Goal: Answer question/provide support

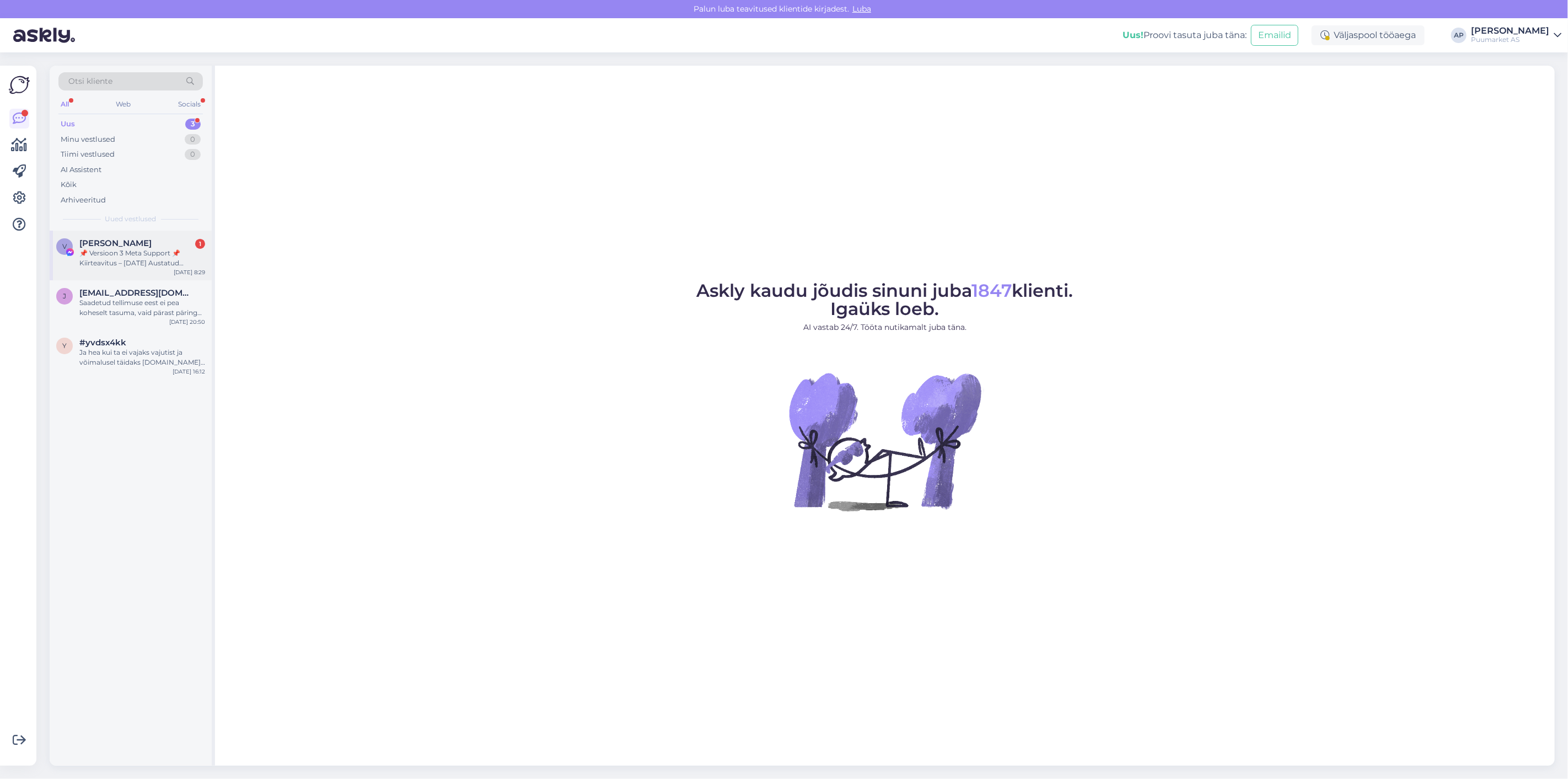
click at [116, 241] on span "[PERSON_NAME]" at bounding box center [115, 243] width 72 height 10
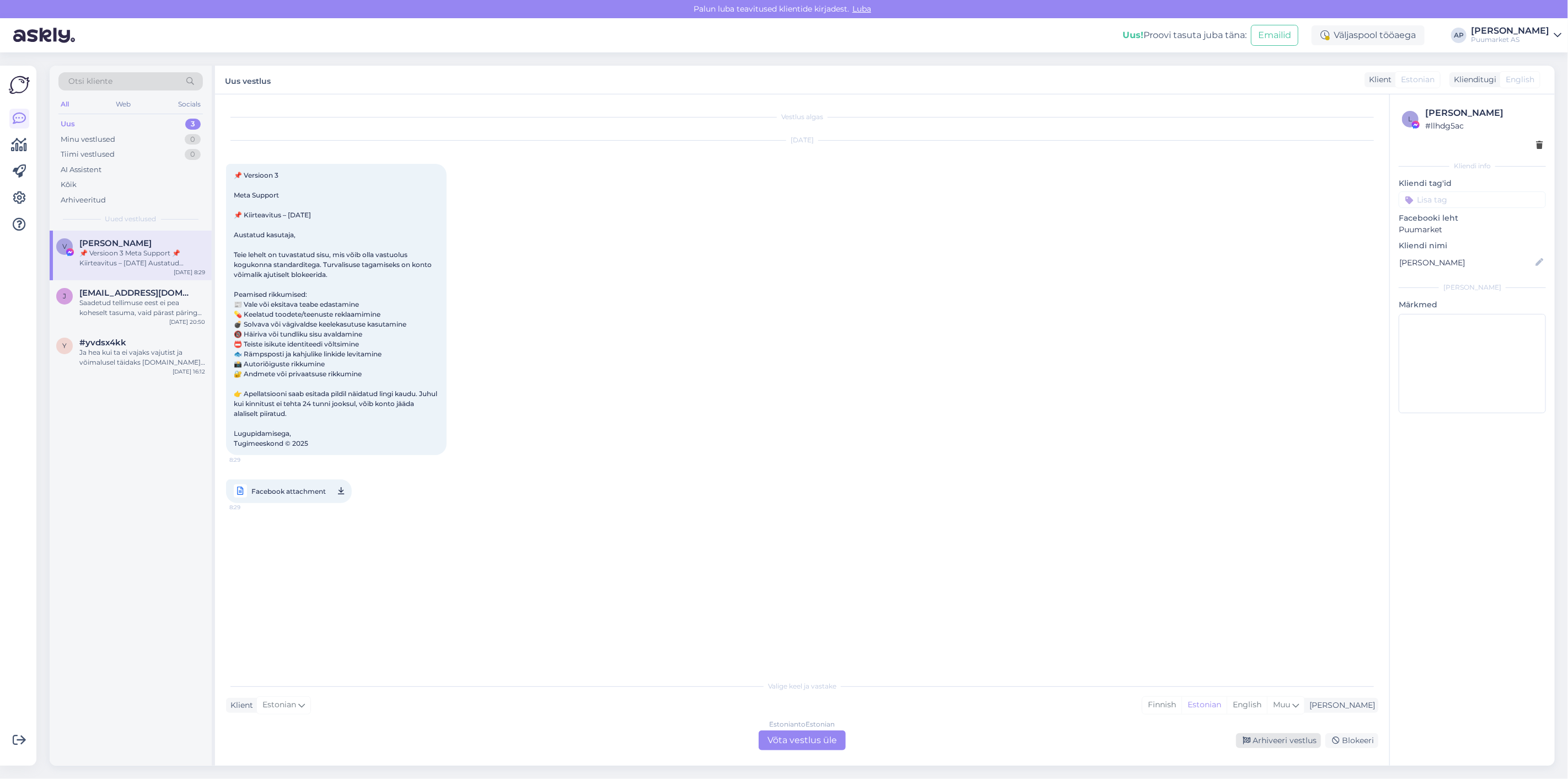
click at [1273, 740] on div "Arhiveeri vestlus" at bounding box center [1279, 740] width 85 height 15
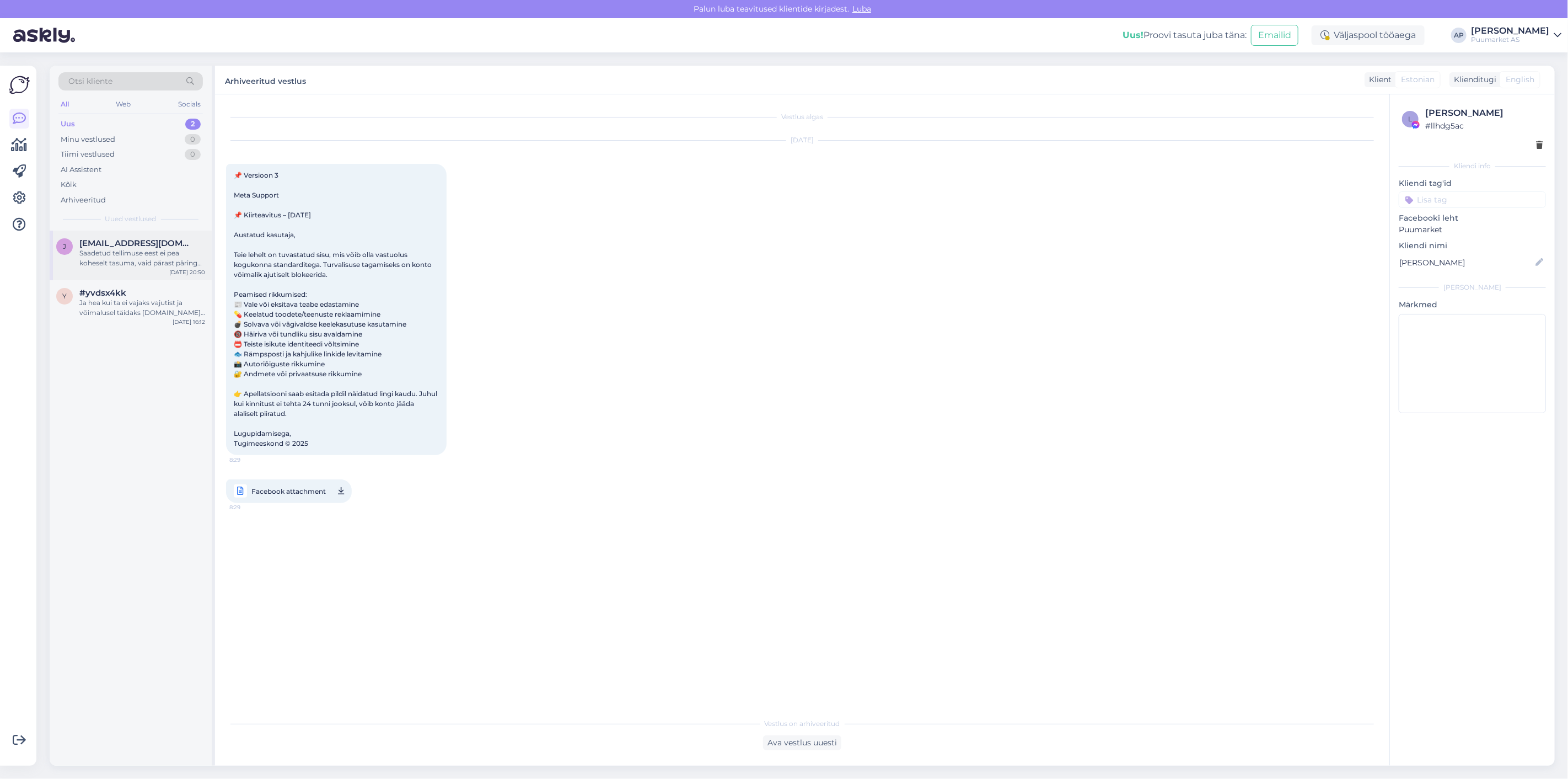
click at [117, 267] on div "Saadetud tellimuse eest ei pea koheselt tasuma, vaid pärast päringu esitamist v…" at bounding box center [142, 258] width 126 height 20
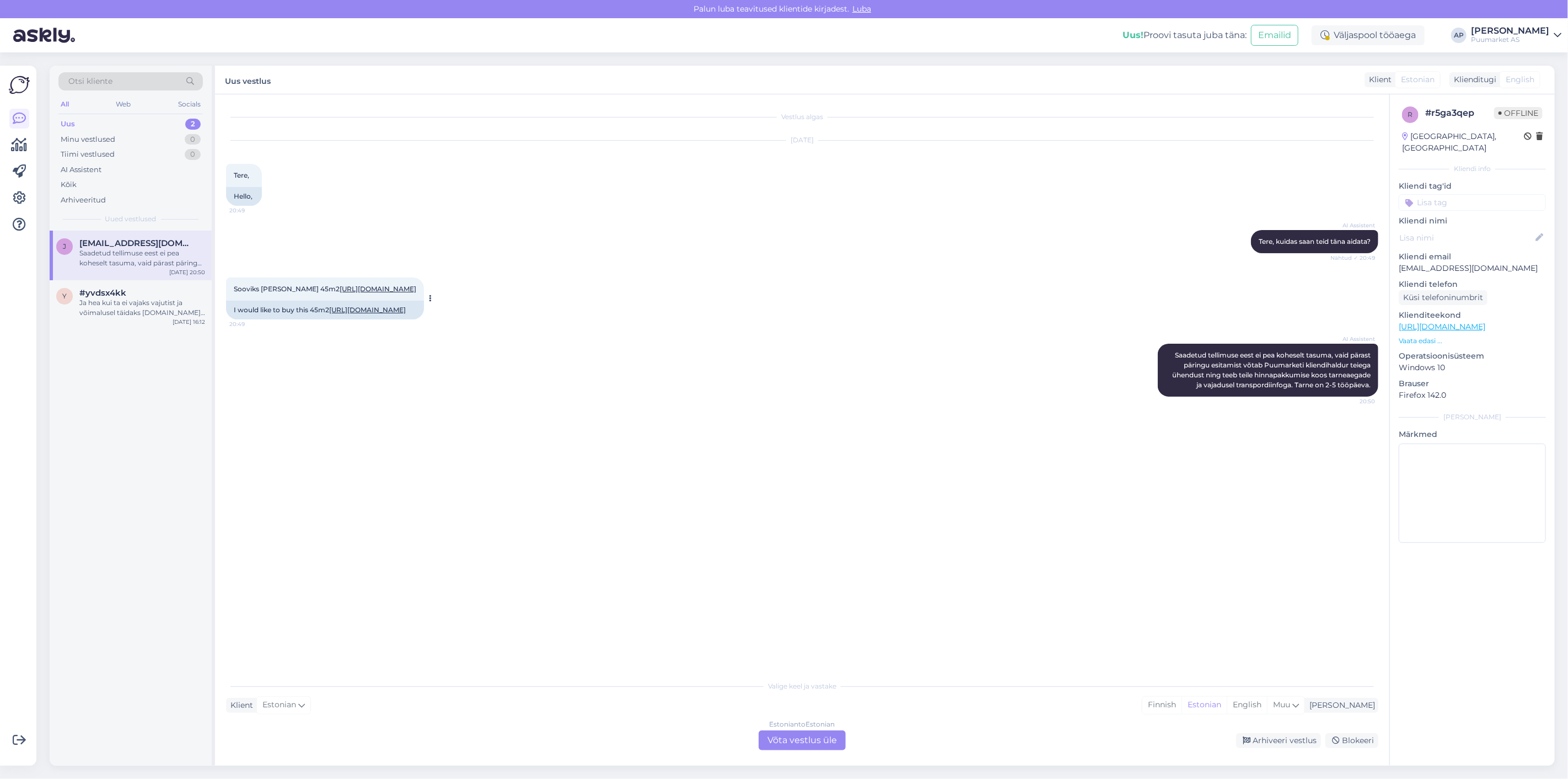
click at [358, 293] on link "[URL][DOMAIN_NAME]" at bounding box center [377, 289] width 76 height 8
drag, startPoint x: 234, startPoint y: 286, endPoint x: 416, endPoint y: 301, distance: 182.6
click at [416, 301] on div "Sooviks [PERSON_NAME] 45m2 [URL][DOMAIN_NAME] 20:49" at bounding box center [325, 289] width 198 height 23
copy span "Sooviks [PERSON_NAME] 45m2 [URL][DOMAIN_NAME]"
click at [473, 262] on div "AI Assistent [PERSON_NAME], kuidas saan teid [PERSON_NAME] aidata? Nähtud ✓ 20:…" at bounding box center [802, 241] width 1152 height 47
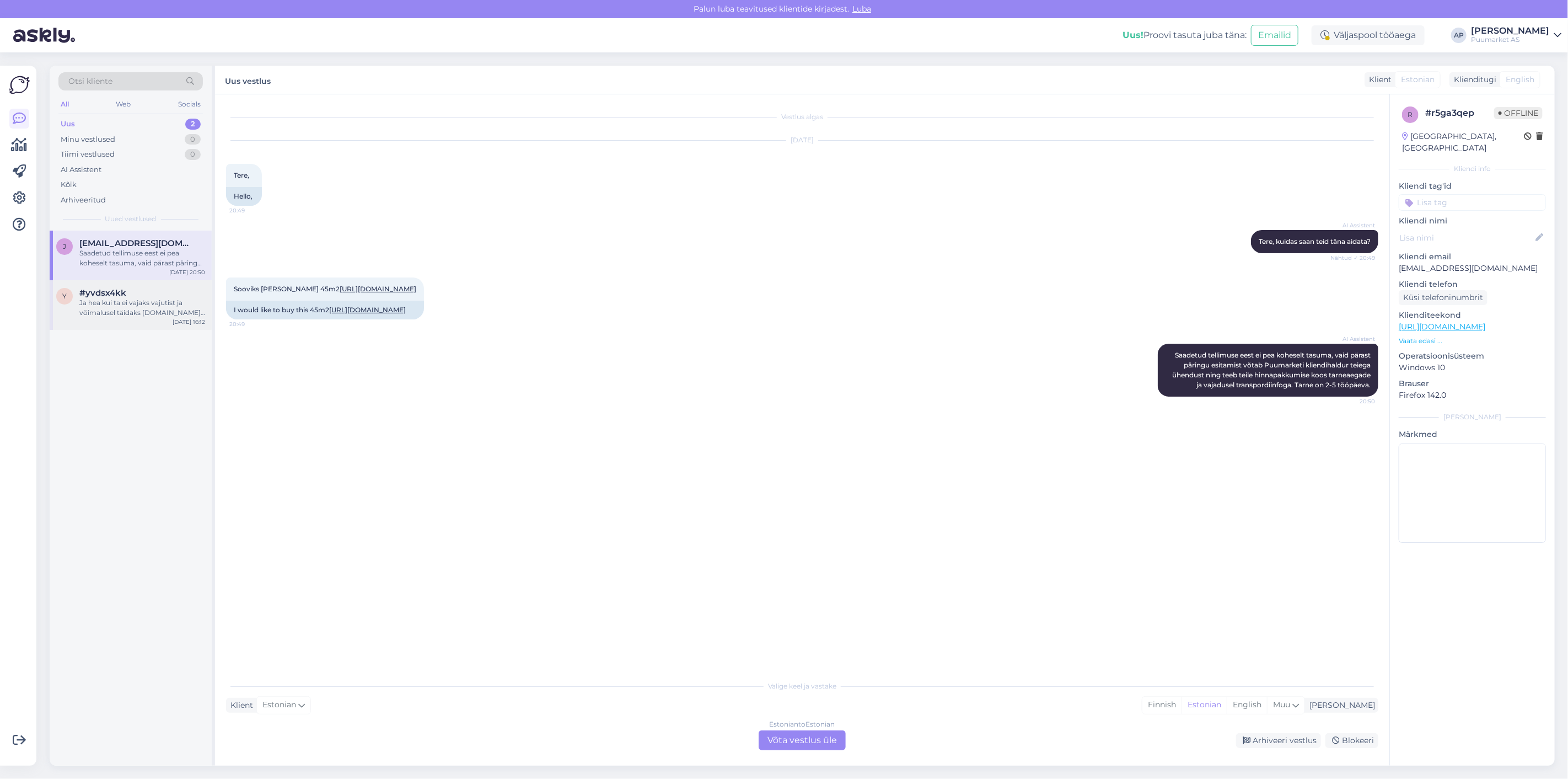
click at [135, 301] on div "Ja hea kui ta ei vajaks vajutist ja võimalusel täidaks [DOMAIN_NAME] ei peaks k…" at bounding box center [142, 308] width 126 height 20
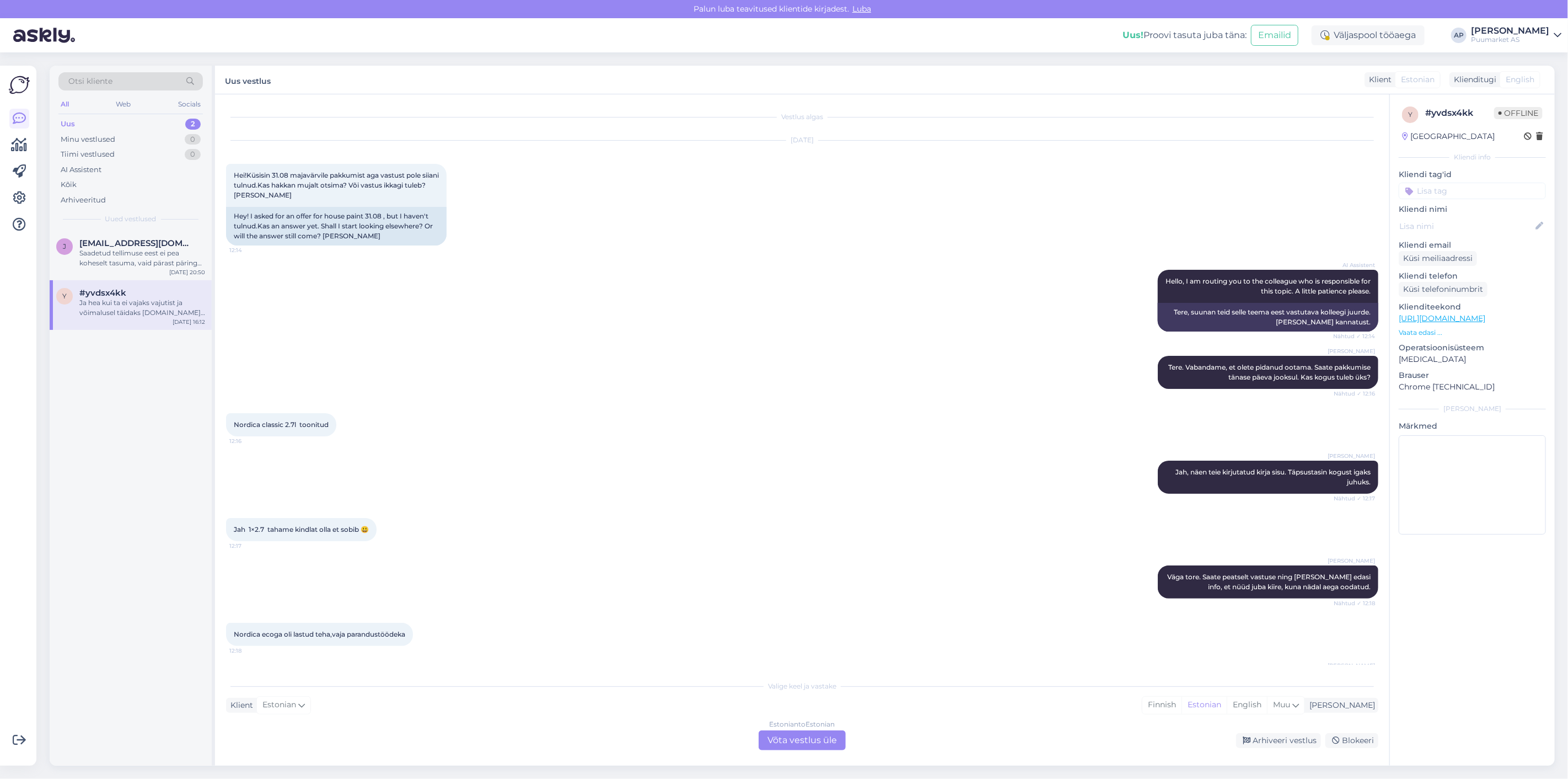
scroll to position [364, 0]
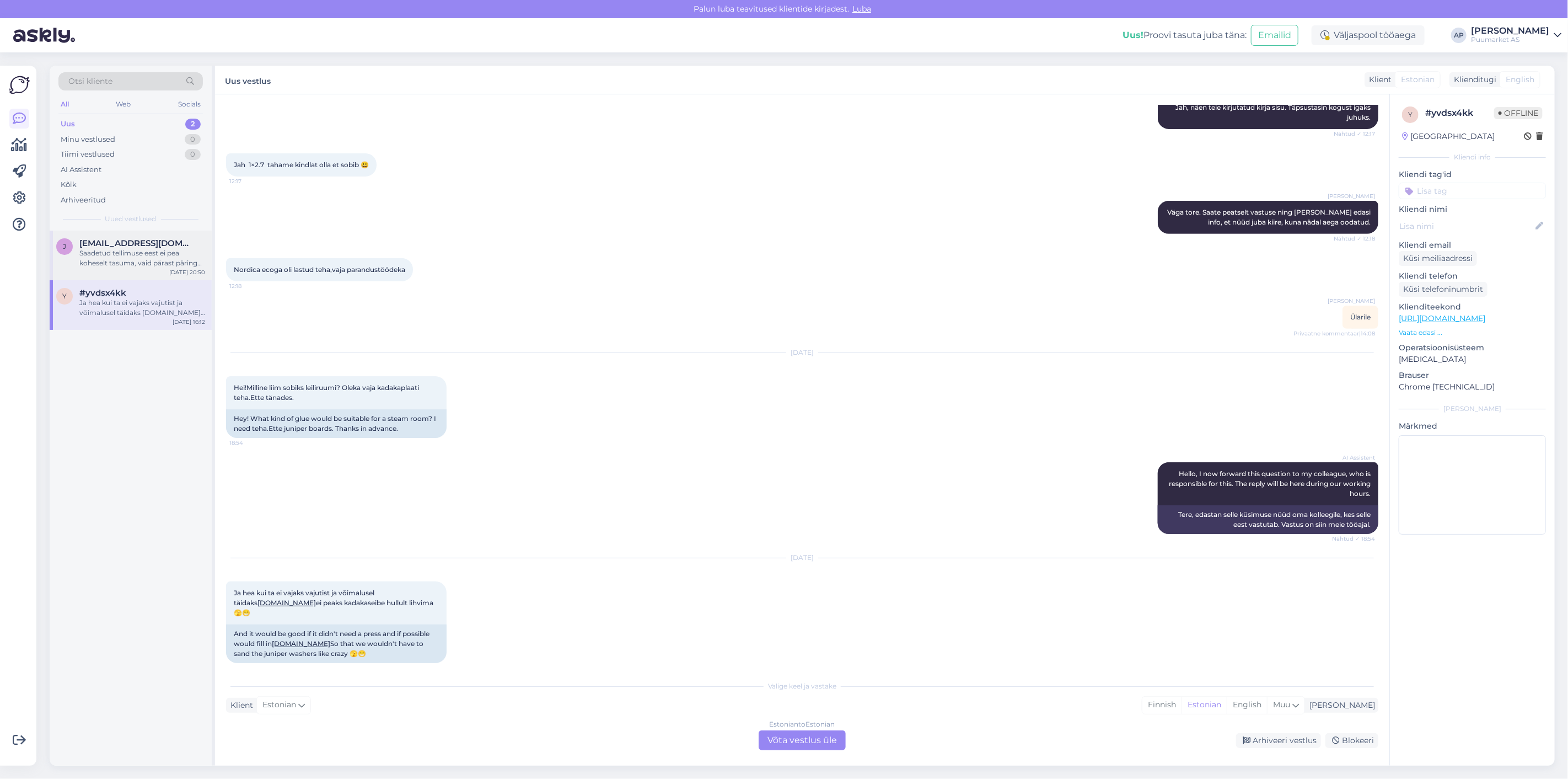
click at [119, 246] on span "[EMAIL_ADDRESS][DOMAIN_NAME]" at bounding box center [136, 243] width 114 height 10
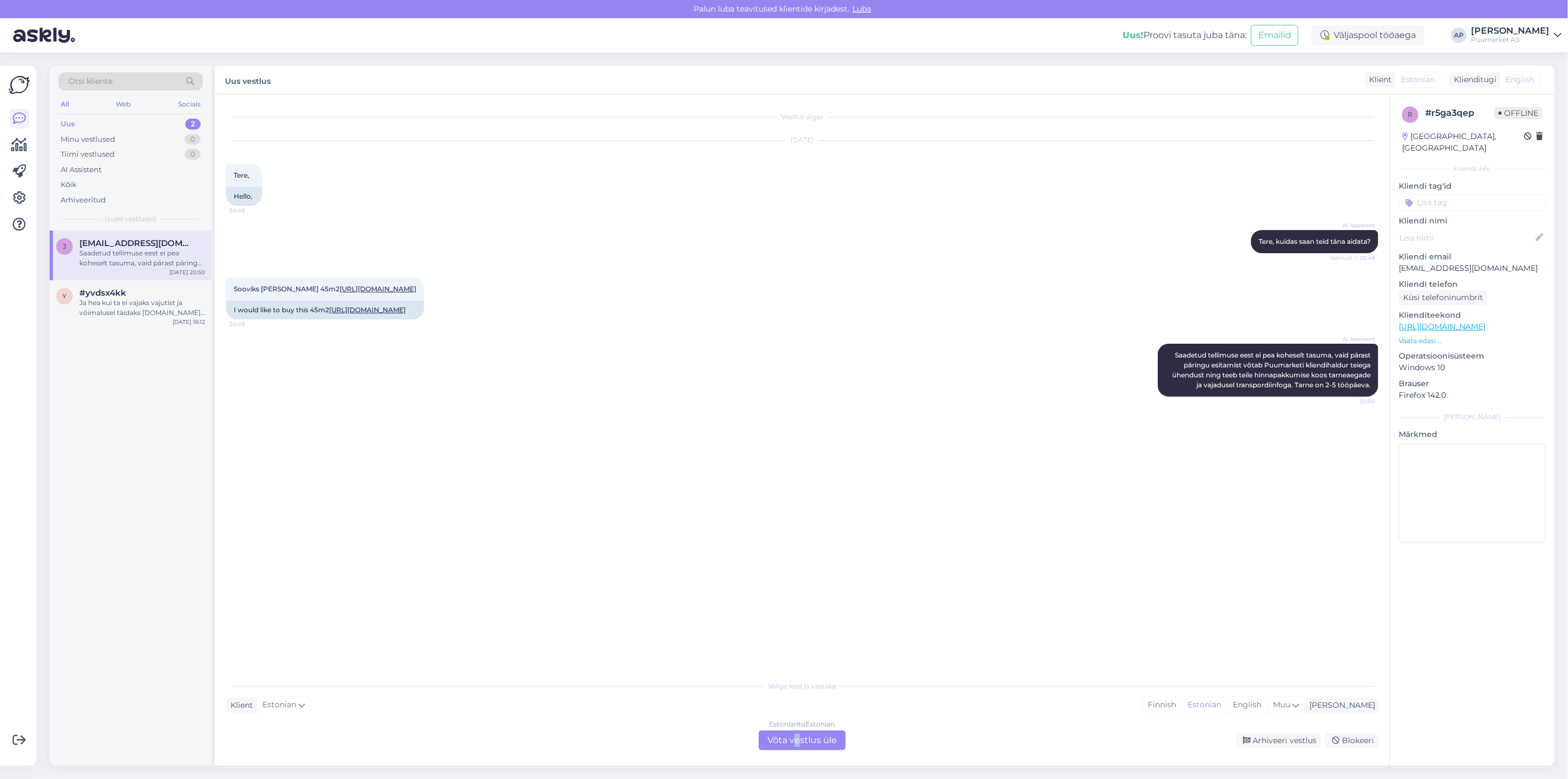
click at [798, 742] on div "Estonian to Estonian Võta vestlus üle" at bounding box center [803, 740] width 87 height 20
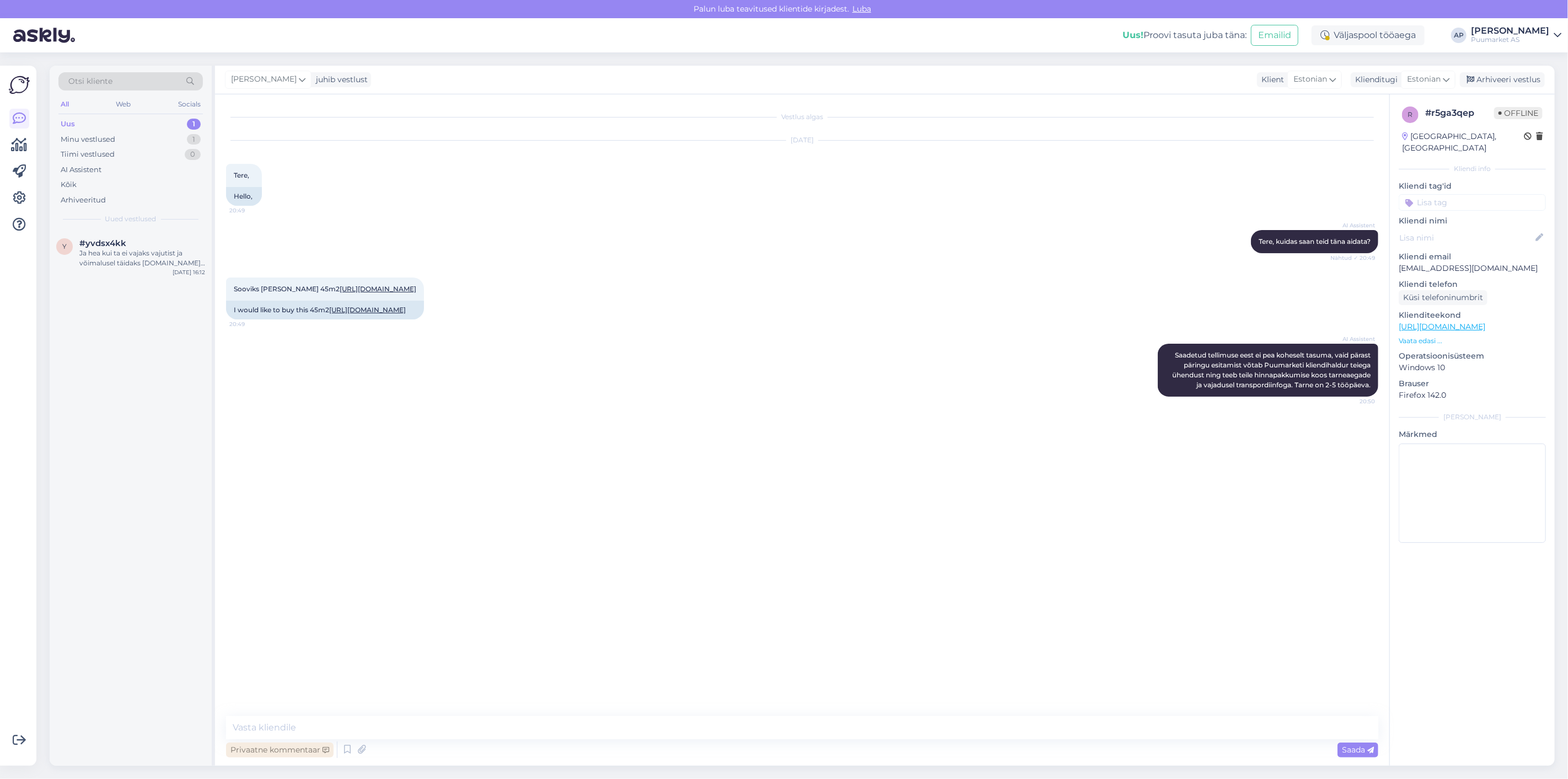
click at [302, 753] on div "Privaatne kommentaar" at bounding box center [280, 750] width 108 height 15
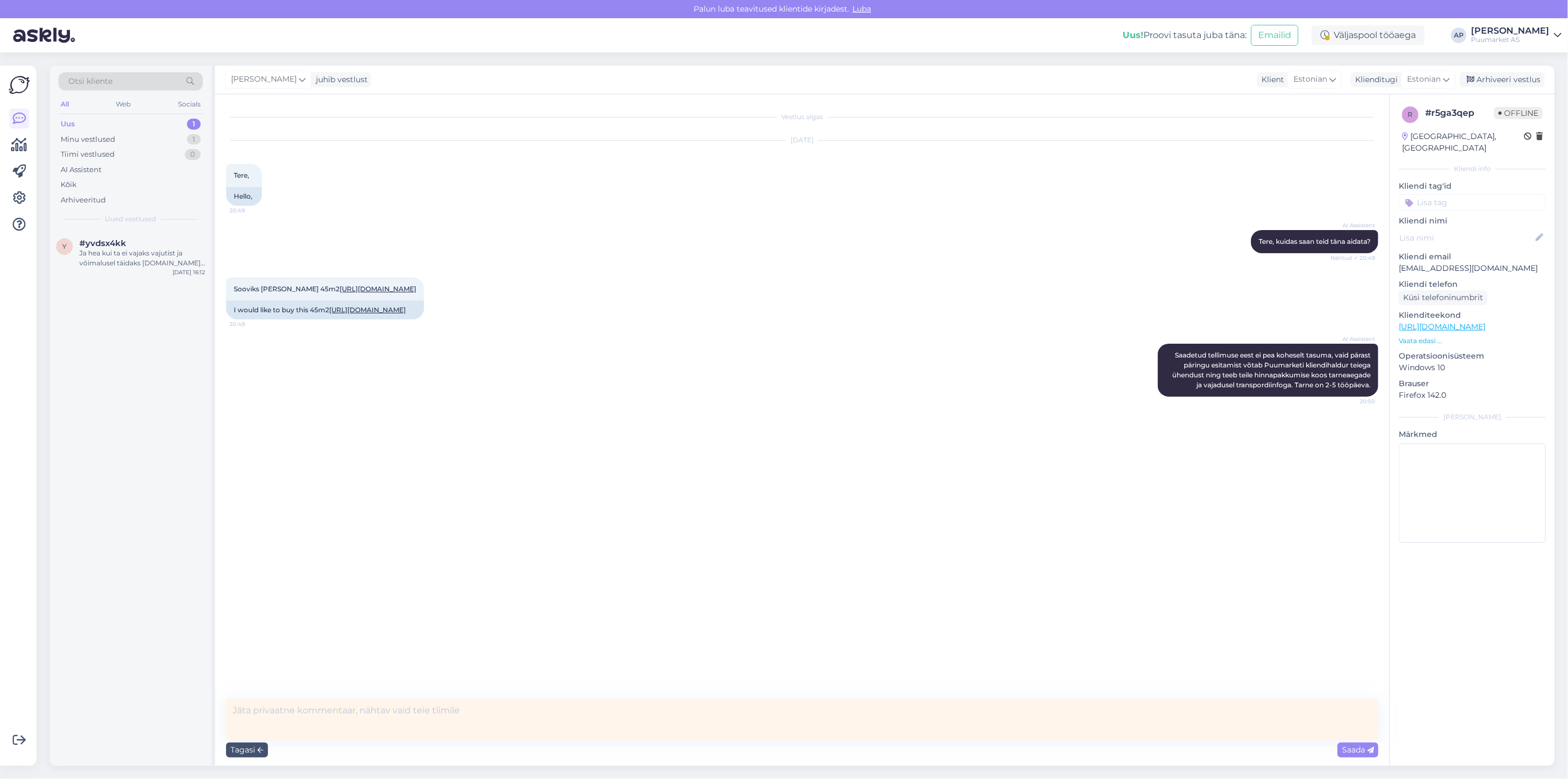
click at [355, 726] on textarea at bounding box center [802, 719] width 1152 height 40
type textarea "Teen pakumise ise ([PERSON_NAME])."
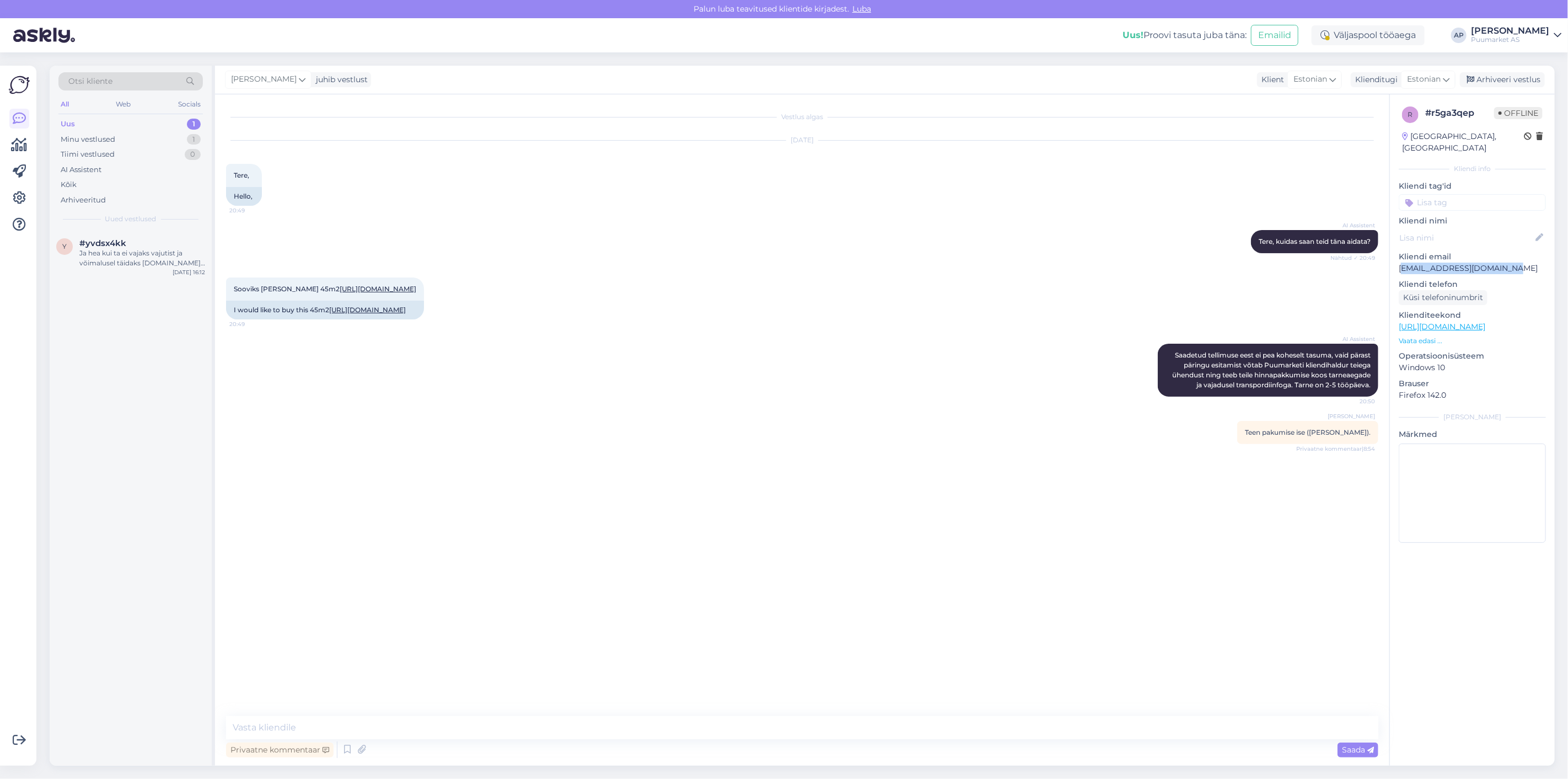
drag, startPoint x: 1520, startPoint y: 257, endPoint x: 1401, endPoint y: 260, distance: 119.0
click at [1401, 262] on p "[EMAIL_ADDRESS][DOMAIN_NAME]" at bounding box center [1473, 268] width 147 height 12
click at [1275, 300] on div "Sooviks [PERSON_NAME] 45m2 [URL][DOMAIN_NAME] 20:49 I would like to buy this 45…" at bounding box center [802, 298] width 1152 height 66
drag, startPoint x: 1399, startPoint y: 258, endPoint x: 1519, endPoint y: 256, distance: 120.0
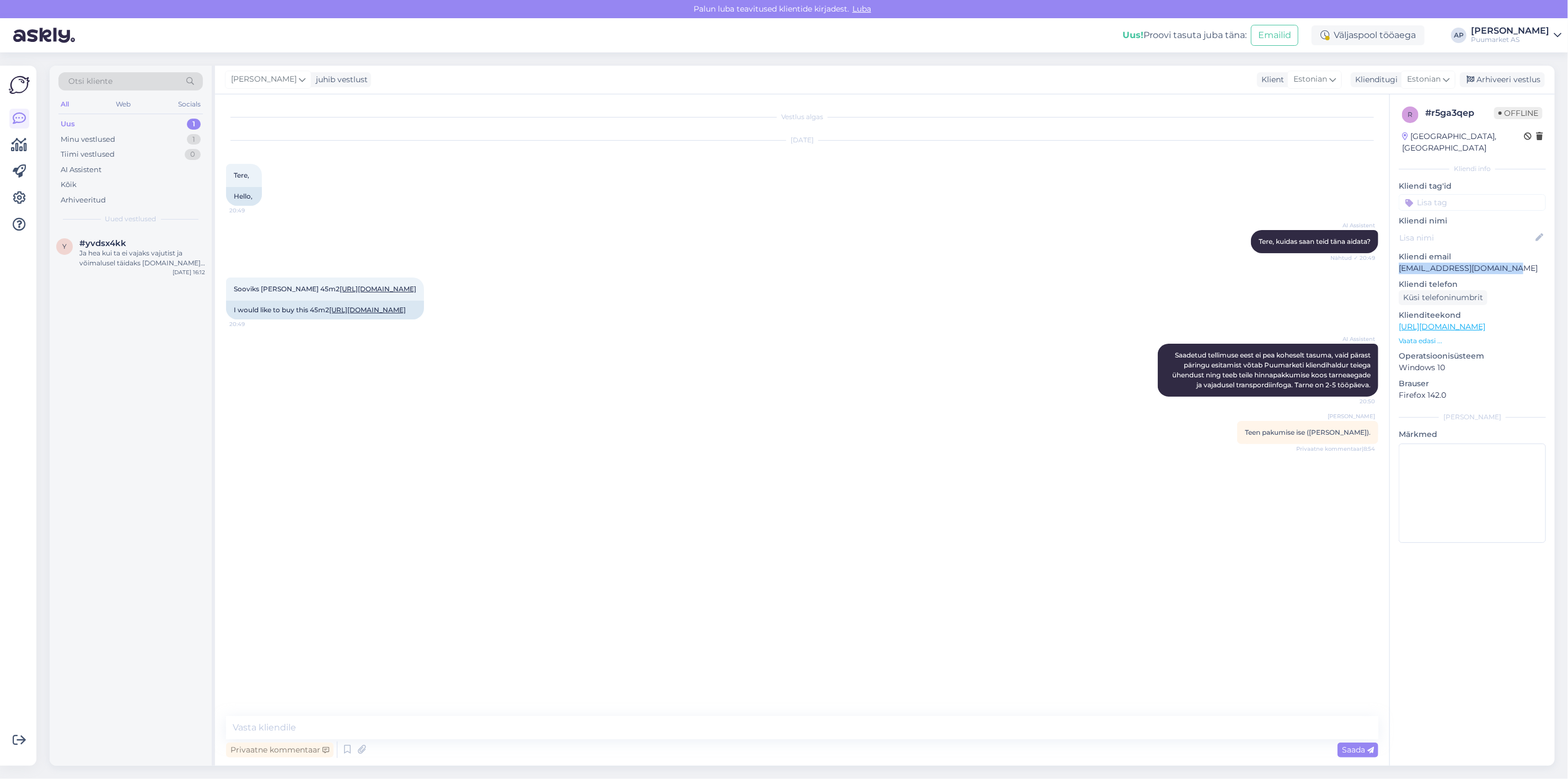
click at [1519, 262] on p "[EMAIL_ADDRESS][DOMAIN_NAME]" at bounding box center [1473, 268] width 147 height 12
copy p "[EMAIL_ADDRESS][DOMAIN_NAME]"
click at [125, 254] on div "Ja hea kui ta ei vajaks vajutist ja võimalusel täidaks [DOMAIN_NAME] ei peaks k…" at bounding box center [142, 258] width 126 height 20
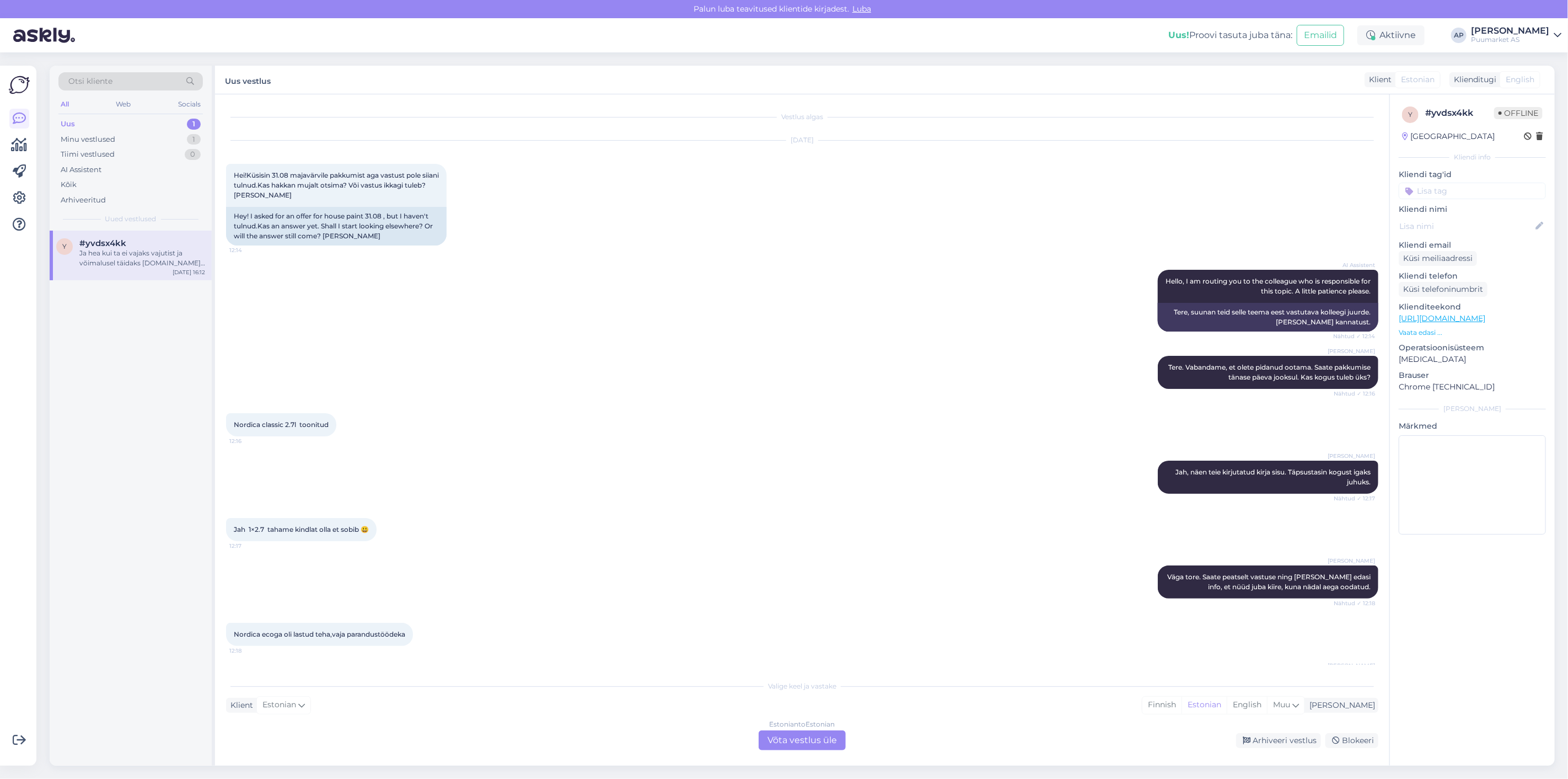
scroll to position [364, 0]
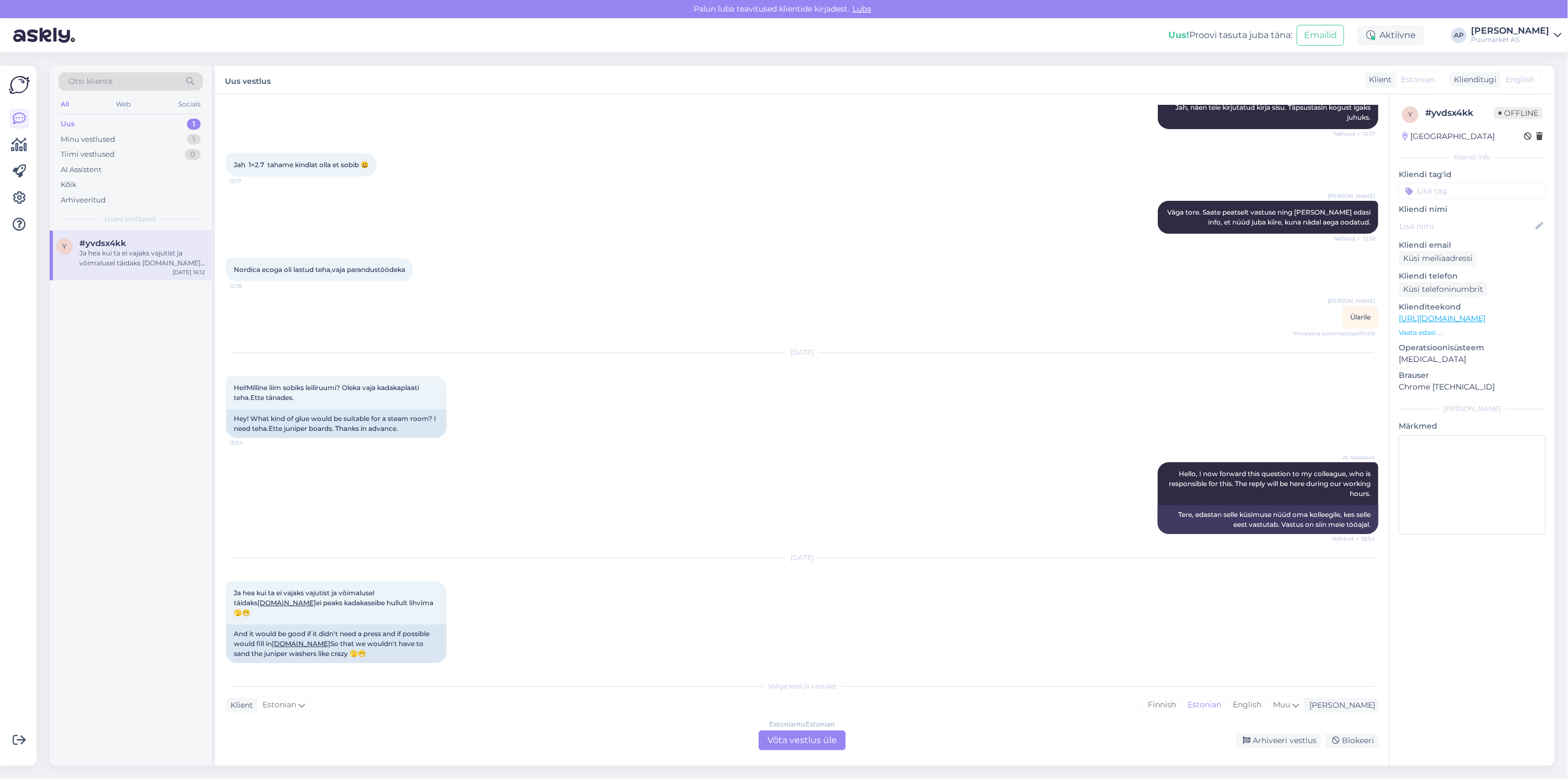
click at [122, 355] on div "y #yvdsx4kk Ja hea kui ta ei vajaks vajutist ja võimalusel täidaks [DOMAIN_NAME…" at bounding box center [130, 498] width 162 height 535
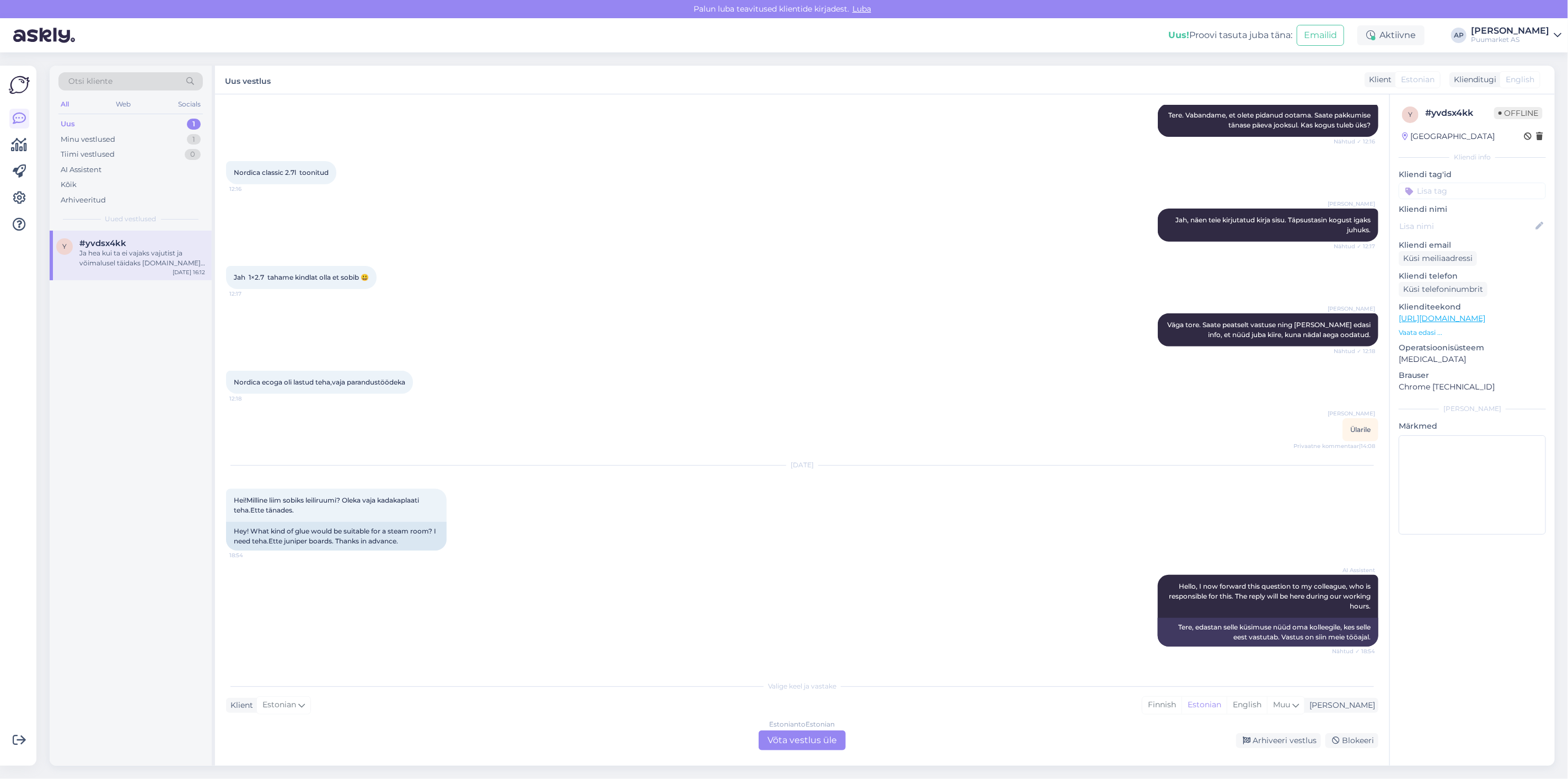
scroll to position [364, 0]
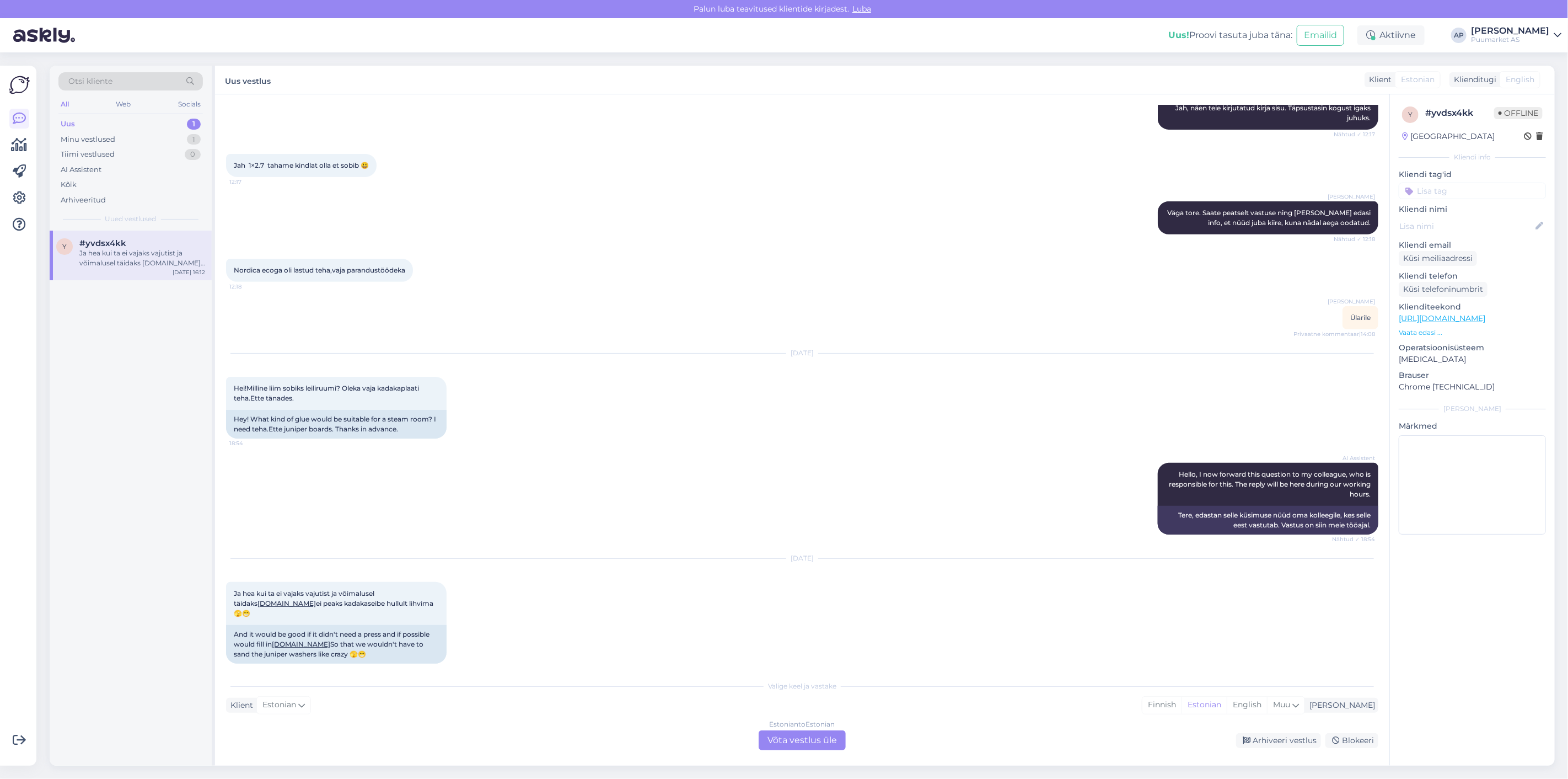
drag, startPoint x: 232, startPoint y: 593, endPoint x: 467, endPoint y: 613, distance: 235.8
click at [467, 613] on div "[DATE] Ja hea kui ta ei vajaks vajutist ja võimalusel täidaks [DOMAIN_NAME] ei …" at bounding box center [802, 611] width 1152 height 129
click at [470, 609] on div "[DATE] Ja hea kui ta ei vajaks vajutist ja võimalusel täidaks [DOMAIN_NAME] ei …" at bounding box center [802, 611] width 1152 height 129
drag, startPoint x: 237, startPoint y: 594, endPoint x: 434, endPoint y: 608, distance: 197.5
click at [434, 608] on div "Ja hea kui ta ei vajaks vajutist ja võimalusel täidaks [DOMAIN_NAME] ei peaks k…" at bounding box center [336, 603] width 221 height 43
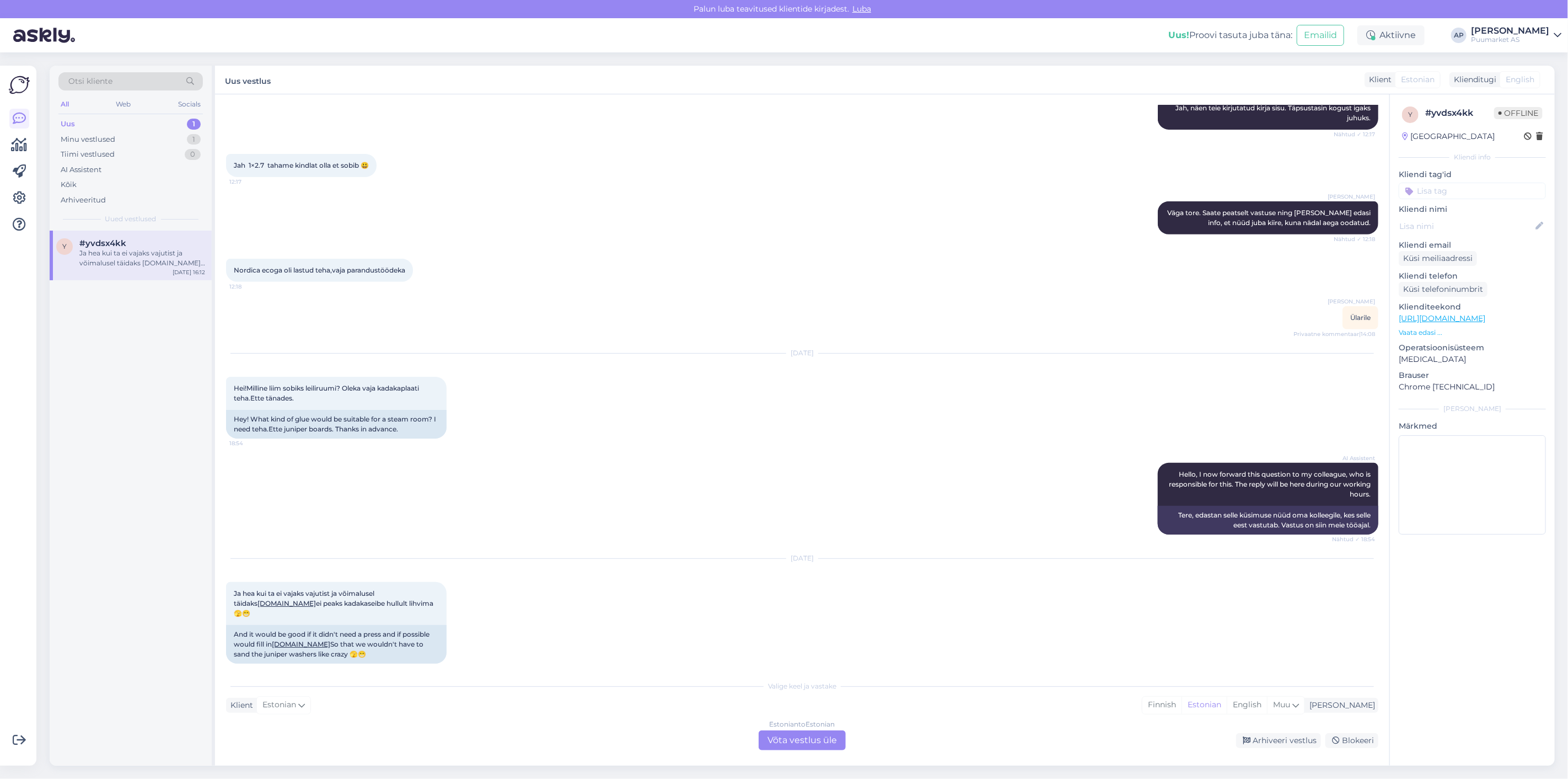
click at [437, 510] on div "AI Assistent Hello, I now forward this question to my colleague, who is respons…" at bounding box center [802, 499] width 1152 height 96
drag, startPoint x: 249, startPoint y: 592, endPoint x: 394, endPoint y: 599, distance: 145.2
click at [394, 599] on span "Ja hea kui ta ei vajaks vajutist ja võimalusel täidaks [DOMAIN_NAME] ei peaks k…" at bounding box center [334, 603] width 201 height 28
click at [679, 581] on div "[DATE] Ja hea kui ta ei vajaks vajutist ja võimalusel täidaks [DOMAIN_NAME] ei …" at bounding box center [802, 611] width 1152 height 129
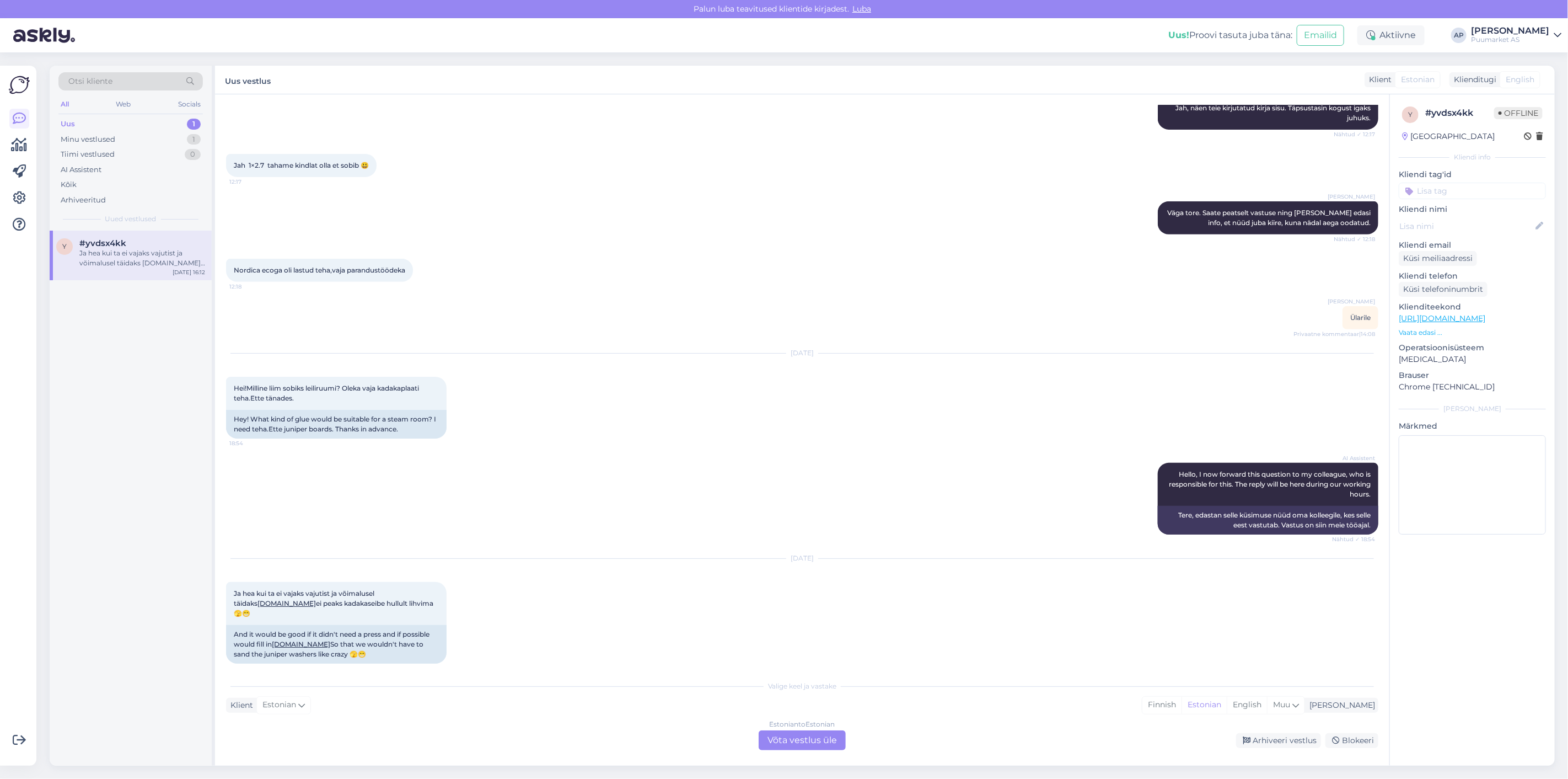
click at [835, 745] on div "Estonian to Estonian Võta vestlus üle" at bounding box center [803, 740] width 87 height 20
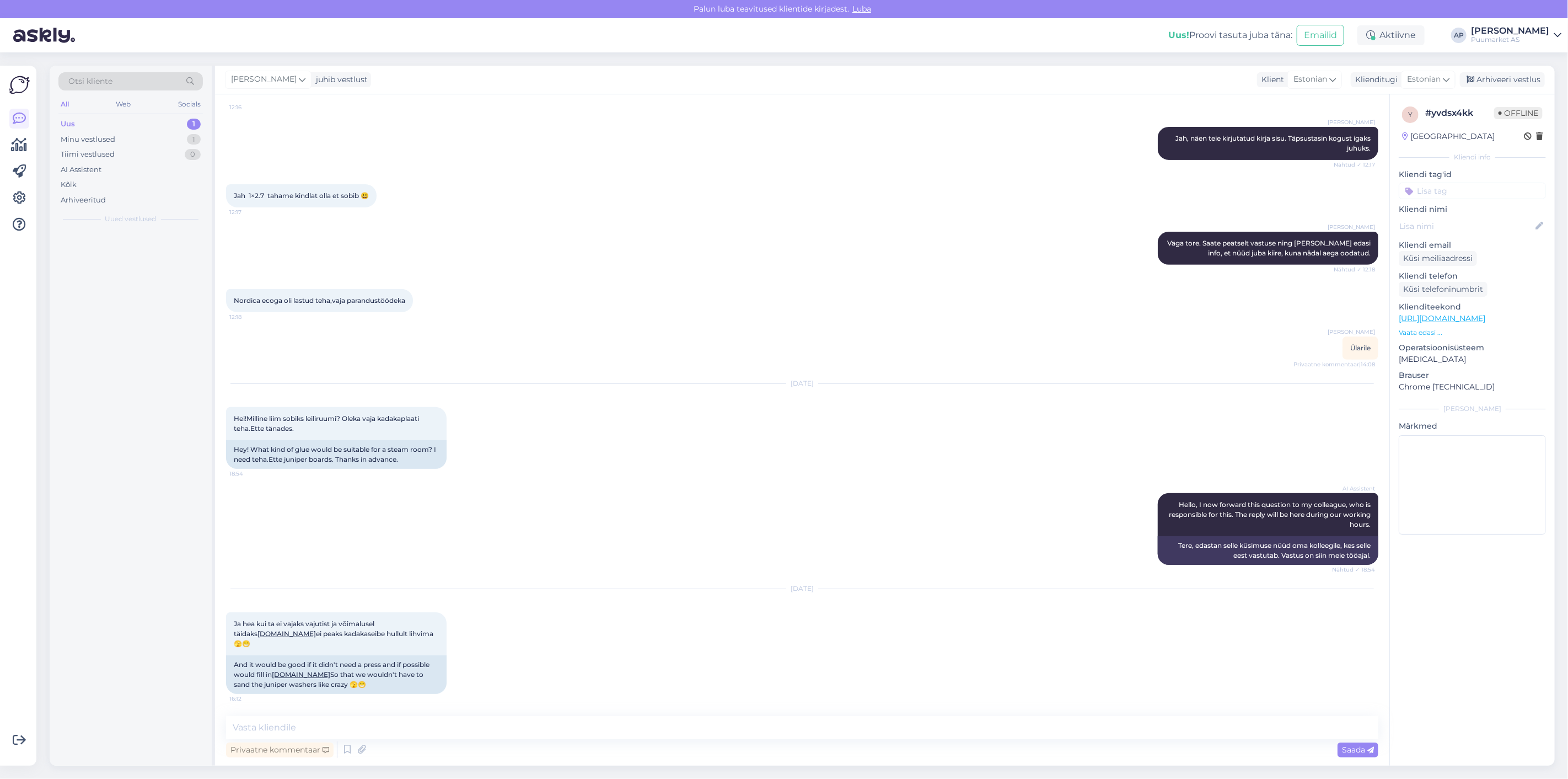
scroll to position [324, 0]
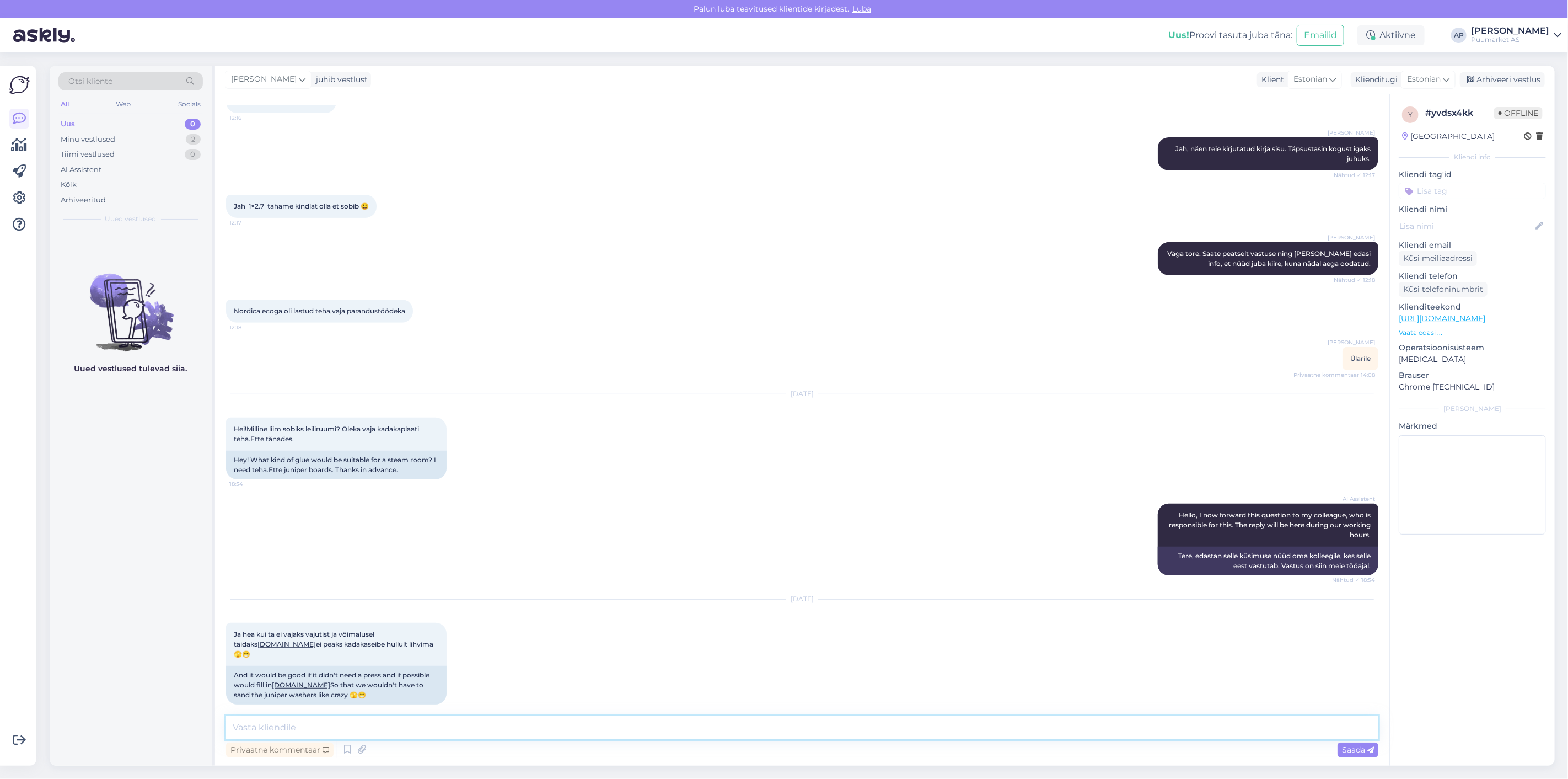
click at [781, 720] on textarea at bounding box center [802, 728] width 1152 height 23
paste textarea "[URL][DOMAIN_NAME]"
type textarea "[URL][DOMAIN_NAME]"
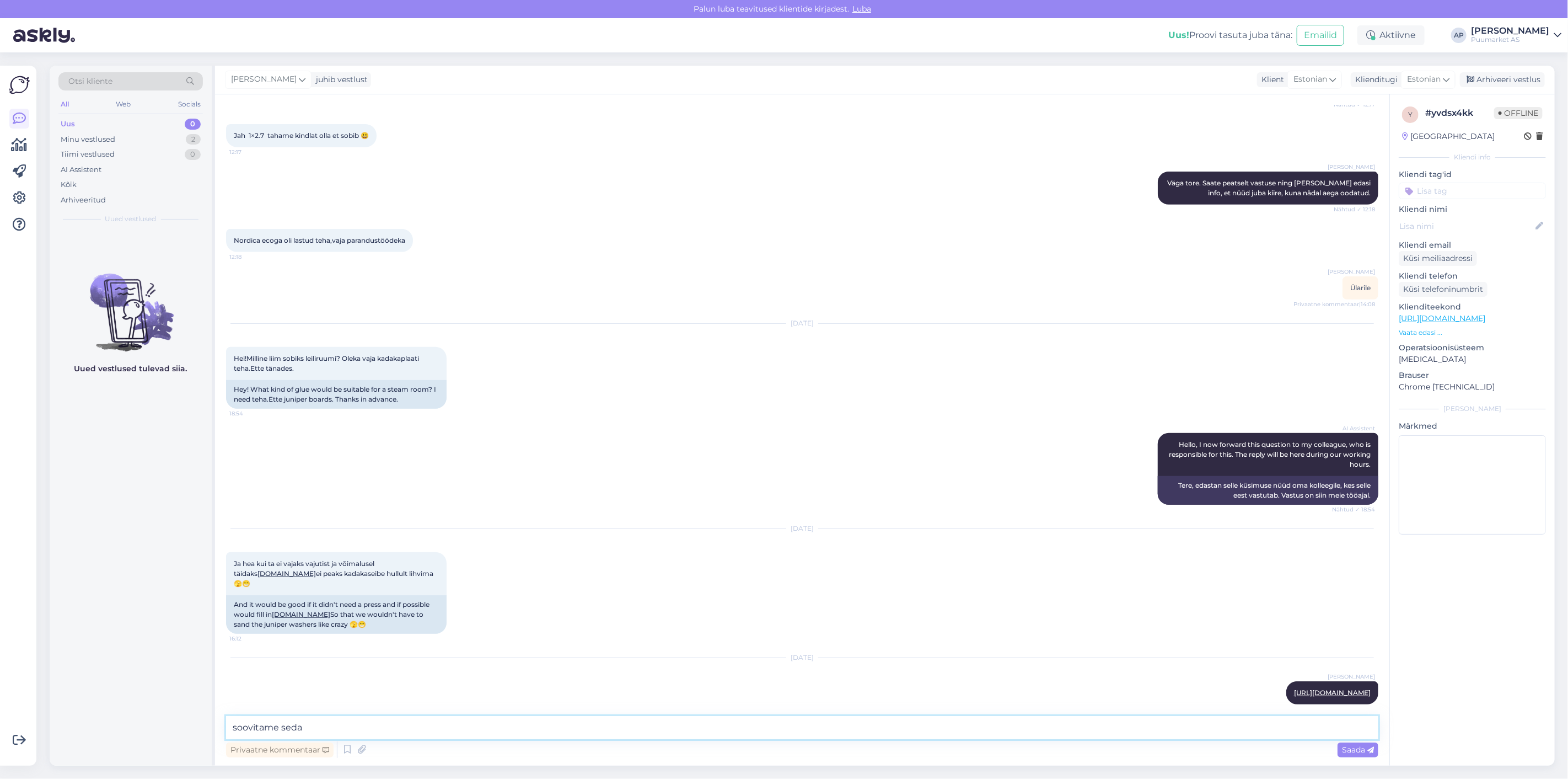
type textarea "soovitame seda."
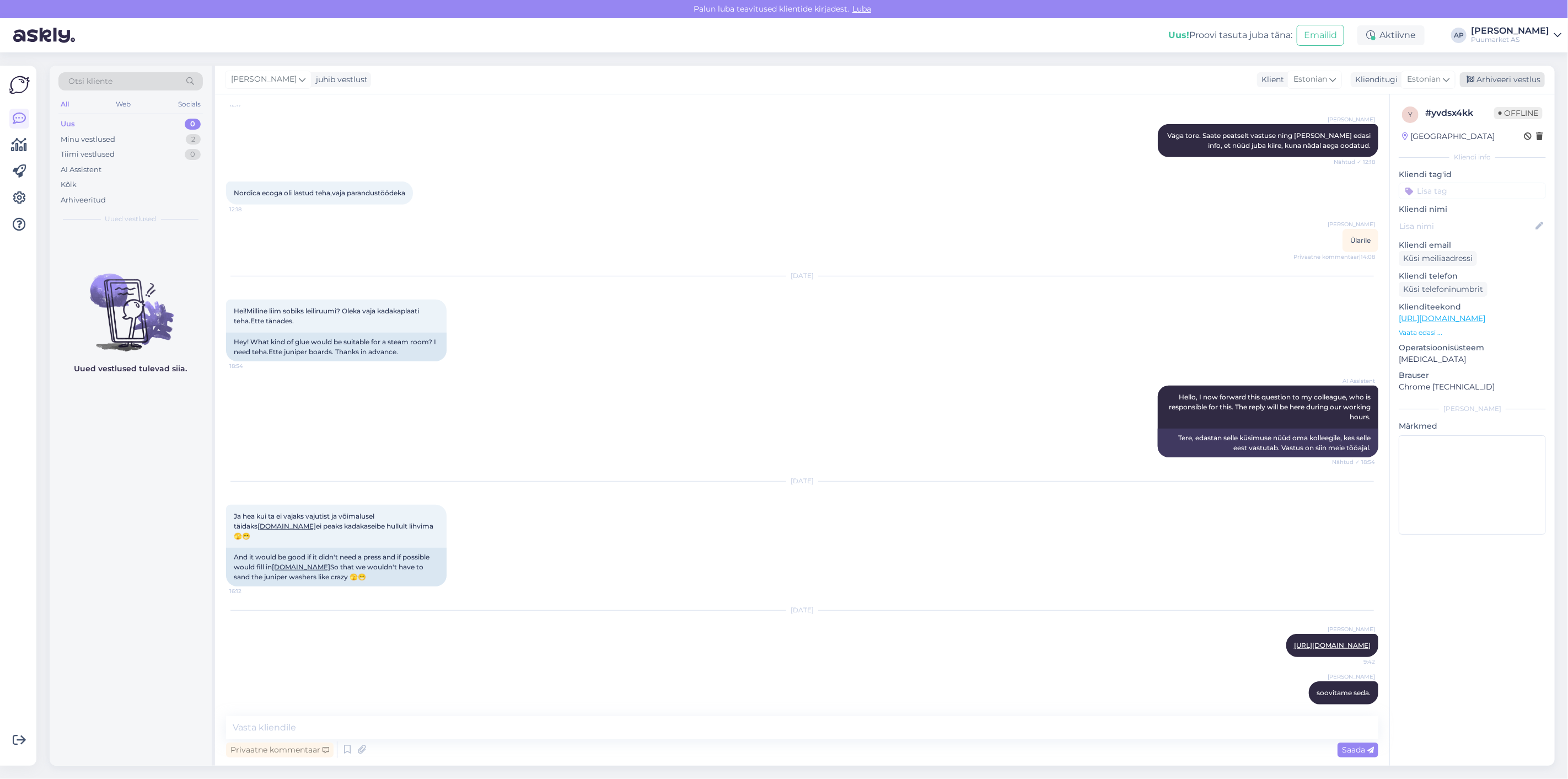
click at [1517, 75] on div "Arhiveeri vestlus" at bounding box center [1502, 79] width 85 height 15
click at [134, 138] on div "Minu vestlused 1" at bounding box center [130, 139] width 144 height 15
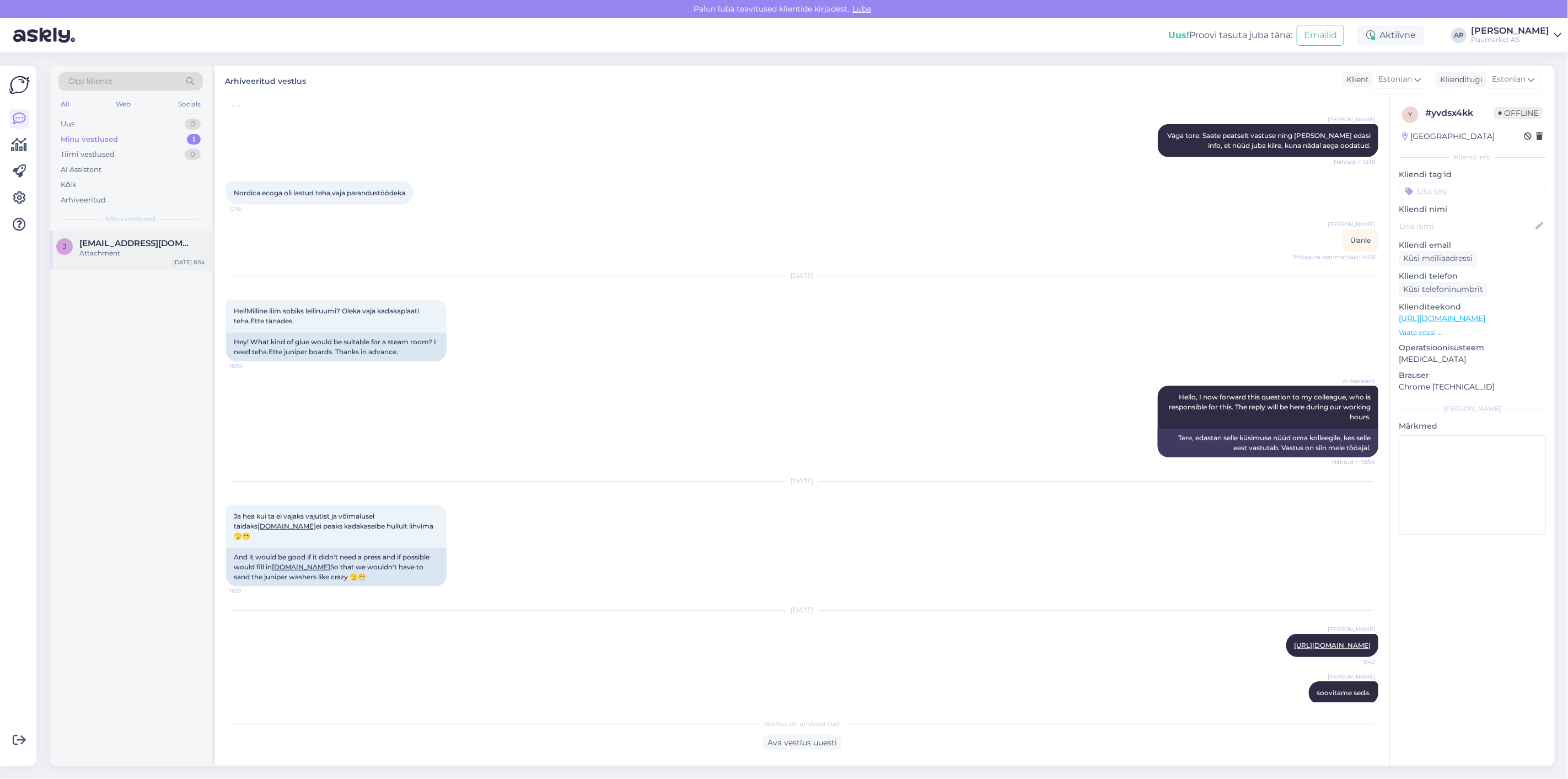
click at [124, 246] on span "[EMAIL_ADDRESS][DOMAIN_NAME]" at bounding box center [136, 243] width 114 height 10
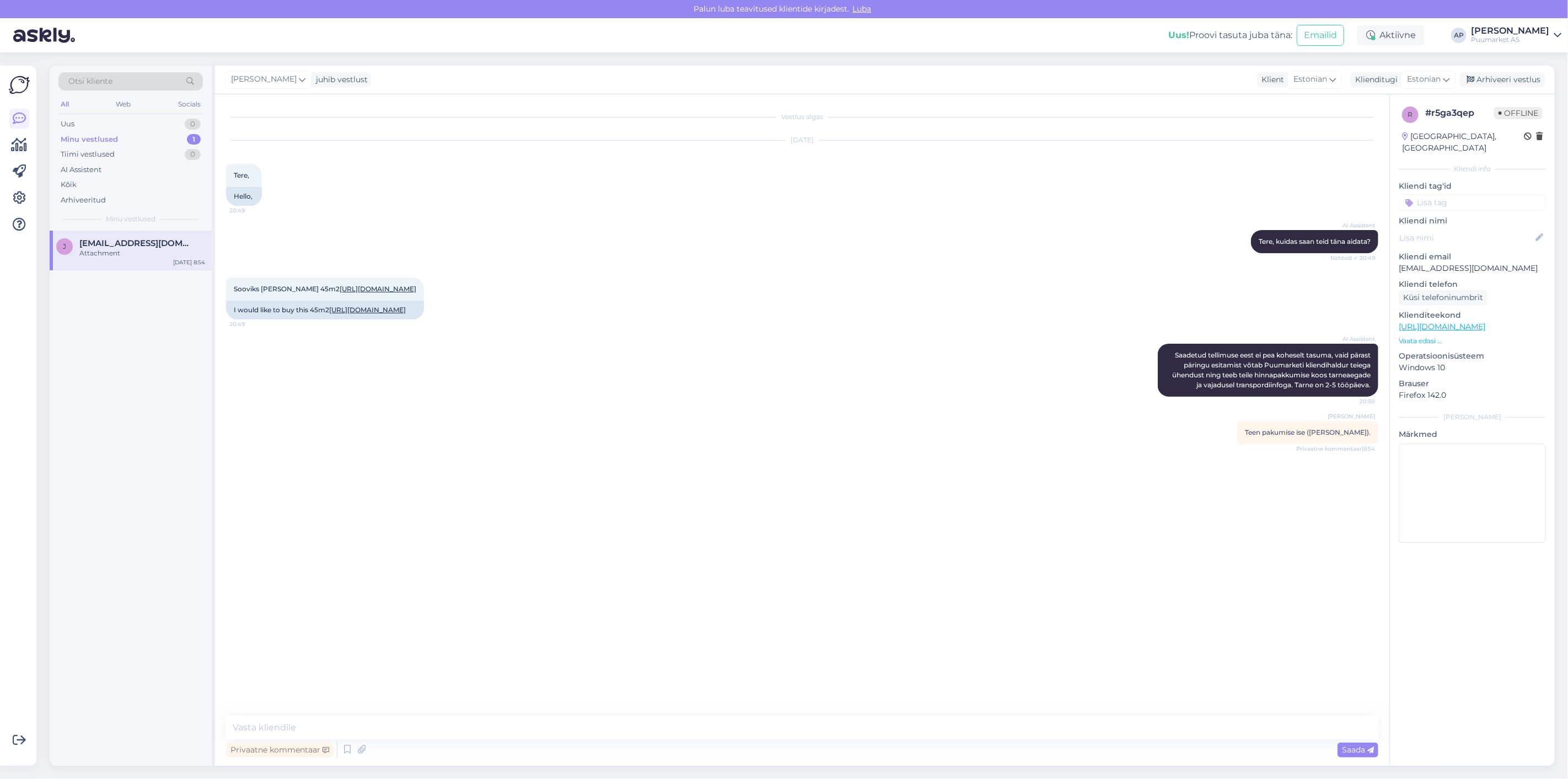
click at [493, 409] on div "AI Assistent [PERSON_NAME] tellimuse eest ei pea koheselt tasuma, vaid pärast p…" at bounding box center [802, 370] width 1152 height 77
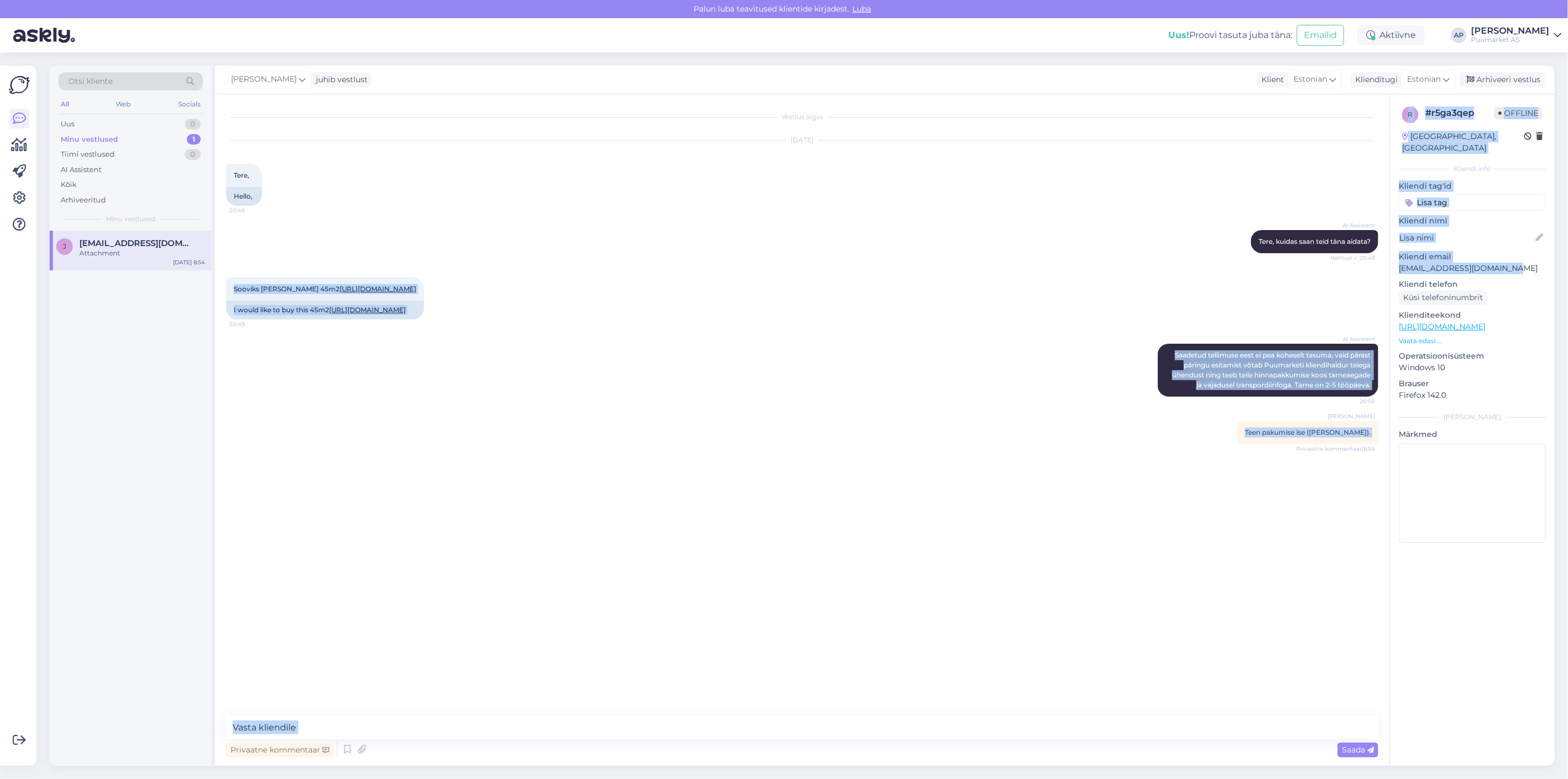
drag, startPoint x: 1519, startPoint y: 259, endPoint x: 1386, endPoint y: 264, distance: 133.1
click at [1386, 264] on div "Vestlus algas [DATE] Tere, 20:49 Hello, AI Assistent [PERSON_NAME], kuidas saan…" at bounding box center [885, 429] width 1340 height 671
click at [1402, 262] on p "[EMAIL_ADDRESS][DOMAIN_NAME]" at bounding box center [1473, 268] width 147 height 12
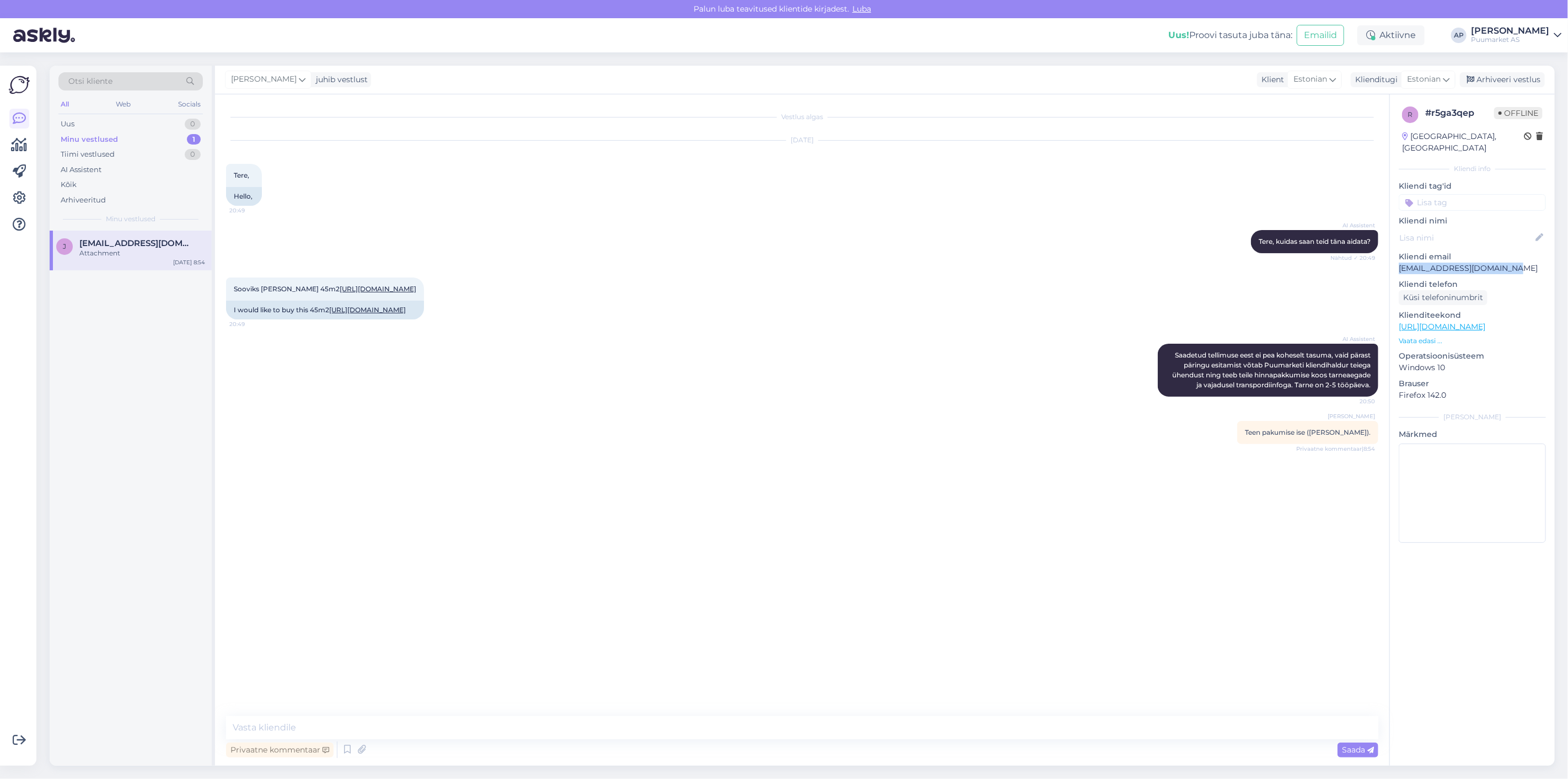
drag, startPoint x: 1400, startPoint y: 259, endPoint x: 1550, endPoint y: 262, distance: 150.0
click at [1550, 262] on div "r # r5ga3qep Offline [GEOGRAPHIC_DATA], [GEOGRAPHIC_DATA] Kliendi info Kliendi …" at bounding box center [1473, 326] width 165 height 465
copy p "[EMAIL_ADDRESS][DOMAIN_NAME]"
click at [906, 399] on div "AI Assistent [PERSON_NAME] tellimuse eest ei pea koheselt tasuma, vaid pärast p…" at bounding box center [802, 370] width 1152 height 77
drag, startPoint x: 234, startPoint y: 284, endPoint x: 428, endPoint y: 299, distance: 194.6
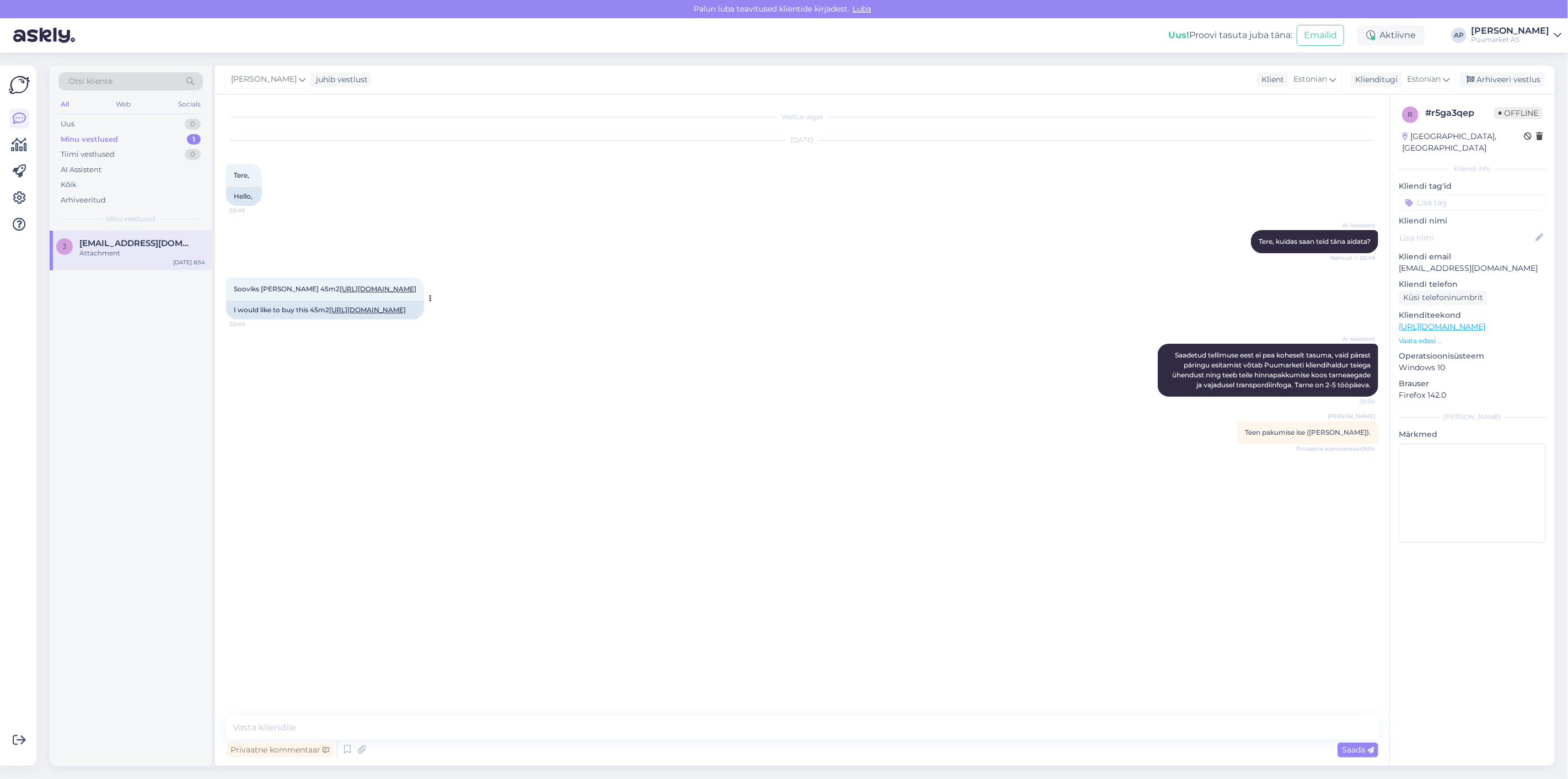
click at [424, 299] on div "Sooviks [PERSON_NAME] 45m2 [URL][DOMAIN_NAME] 20:49" at bounding box center [325, 289] width 198 height 23
copy span "Sooviks [PERSON_NAME] 45m2 [URL][DOMAIN_NAME]"
click at [725, 381] on div "AI Assistent [PERSON_NAME] tellimuse eest ei pea koheselt tasuma, vaid pärast p…" at bounding box center [802, 370] width 1152 height 77
